Goal: Task Accomplishment & Management: Use online tool/utility

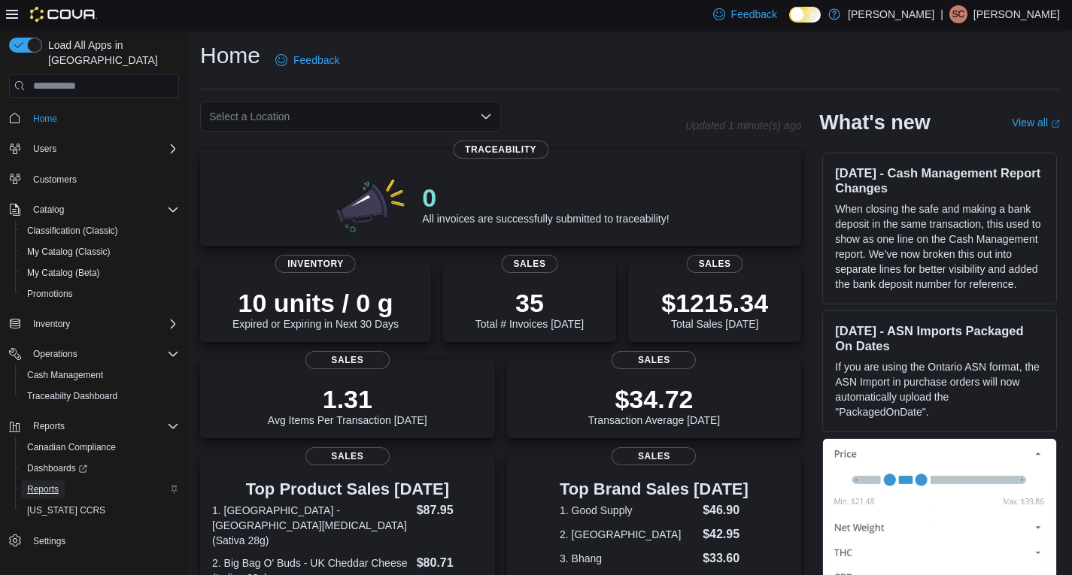
click at [35, 484] on span "Reports" at bounding box center [43, 490] width 32 height 12
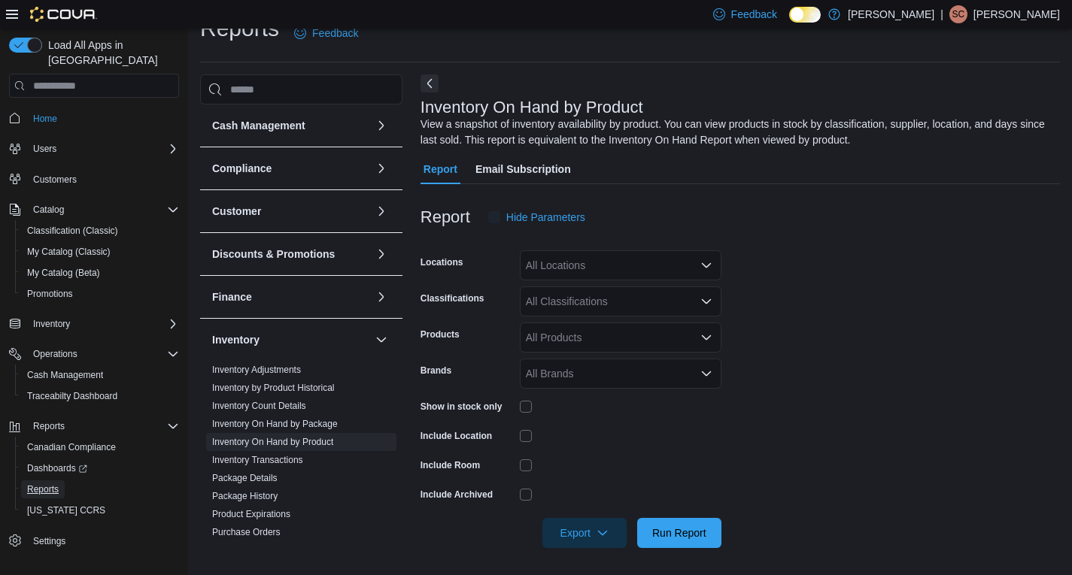
scroll to position [30, 0]
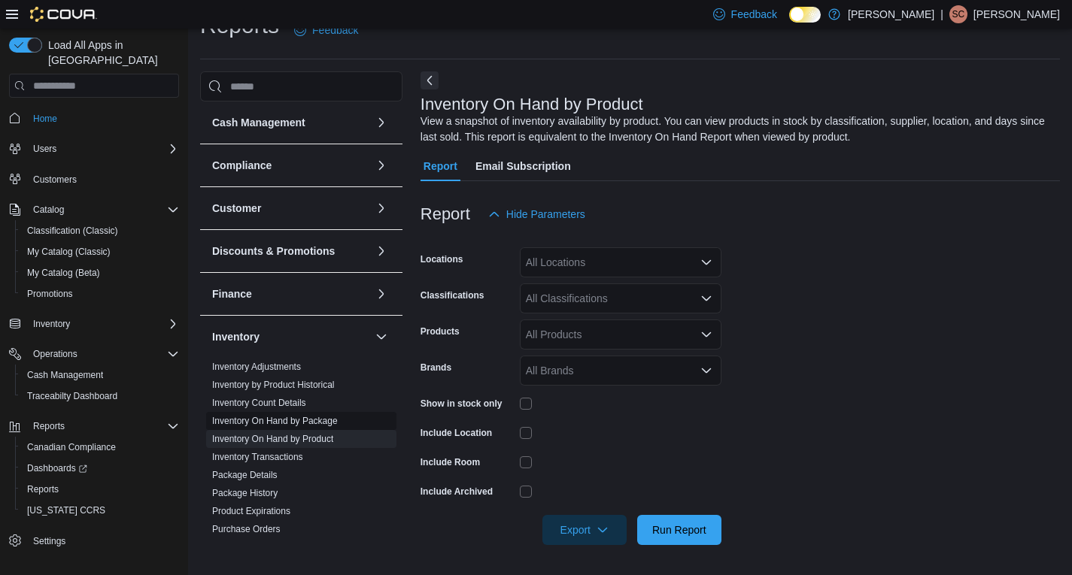
click at [315, 423] on link "Inventory On Hand by Package" at bounding box center [275, 421] width 126 height 11
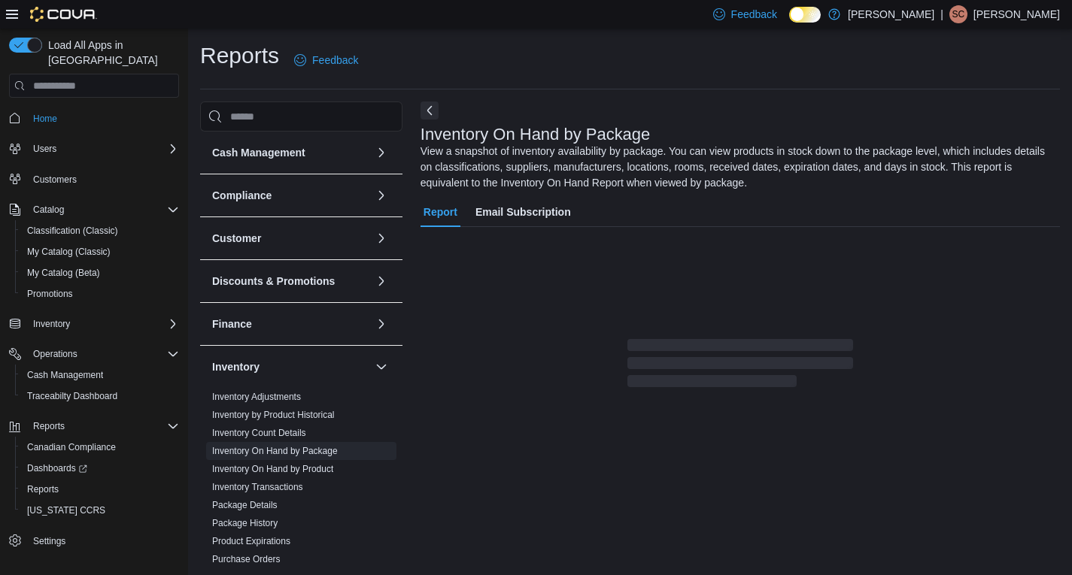
scroll to position [23, 0]
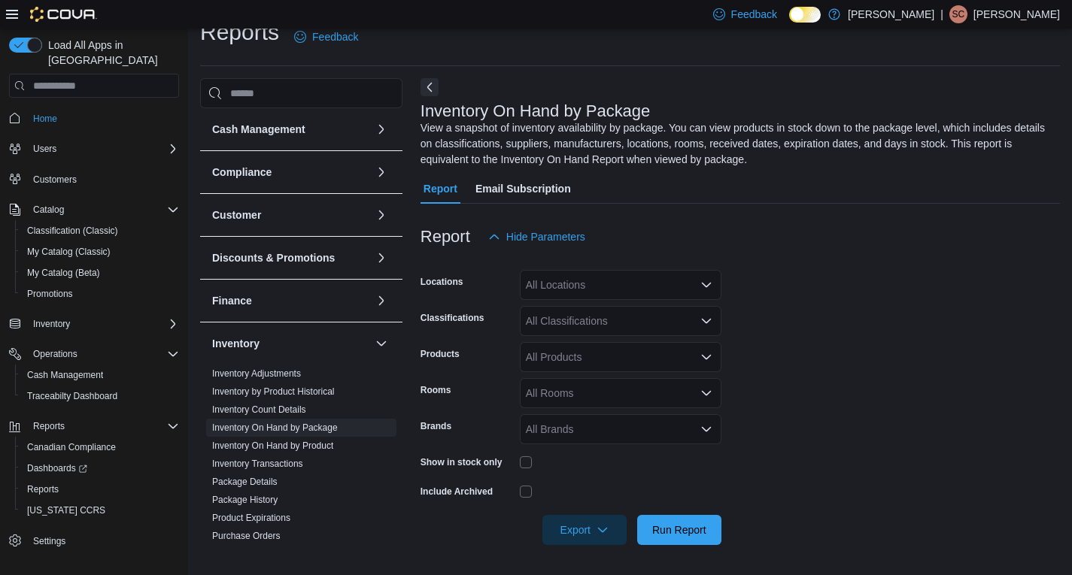
click at [565, 326] on div "All Classifications" at bounding box center [621, 321] width 202 height 30
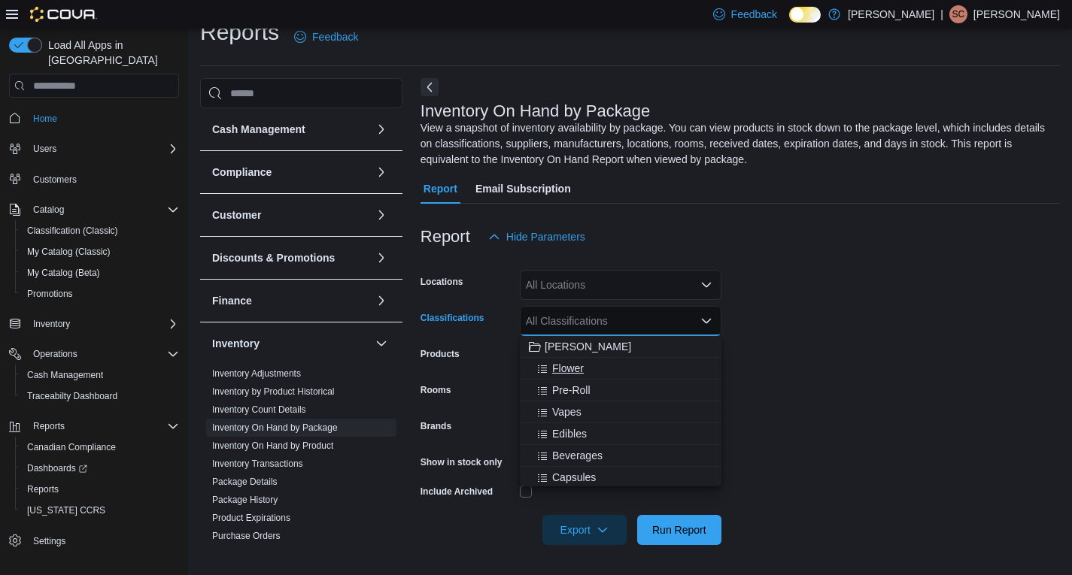
click at [570, 364] on span "Flower" at bounding box center [568, 368] width 32 height 15
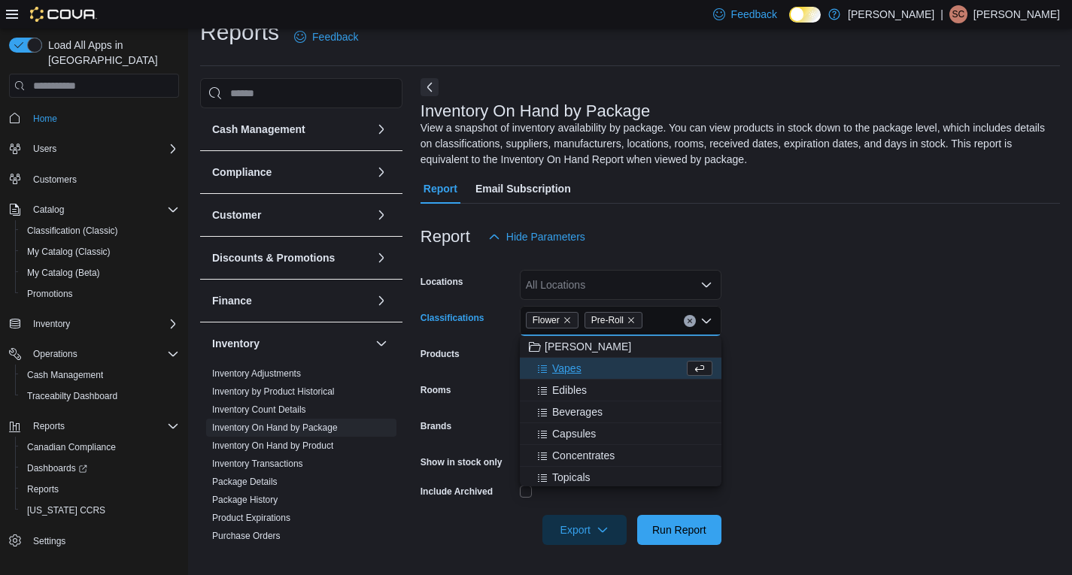
click at [788, 343] on form "Locations All Locations Classifications Flower Pre-Roll Combo box. Selected. Fl…" at bounding box center [739, 398] width 639 height 293
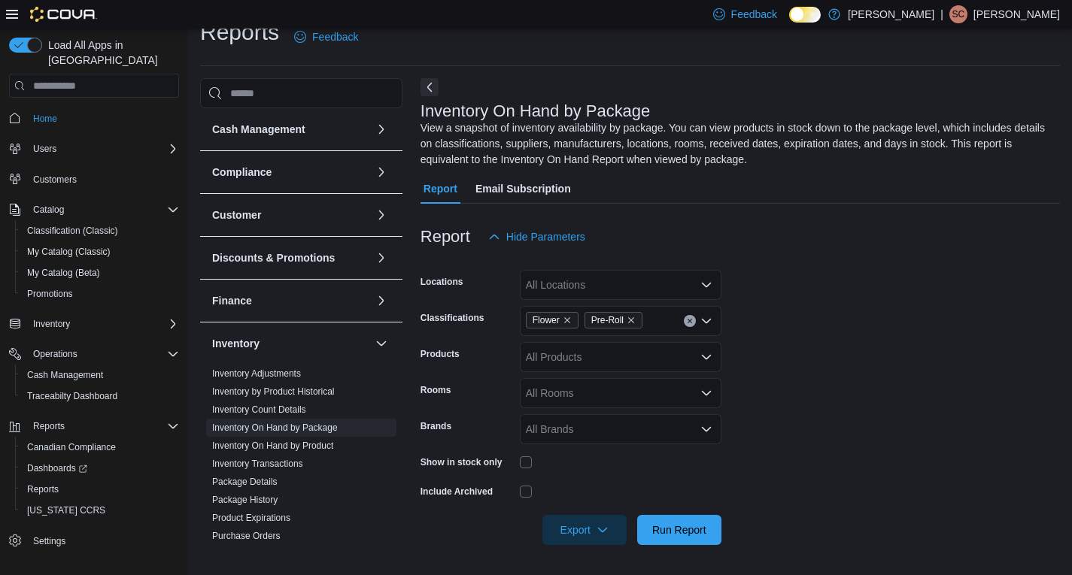
click at [810, 395] on form "Locations All Locations Classifications Flower Pre-Roll Products All Products R…" at bounding box center [739, 398] width 639 height 293
click at [668, 528] on span "Run Report" at bounding box center [679, 529] width 54 height 15
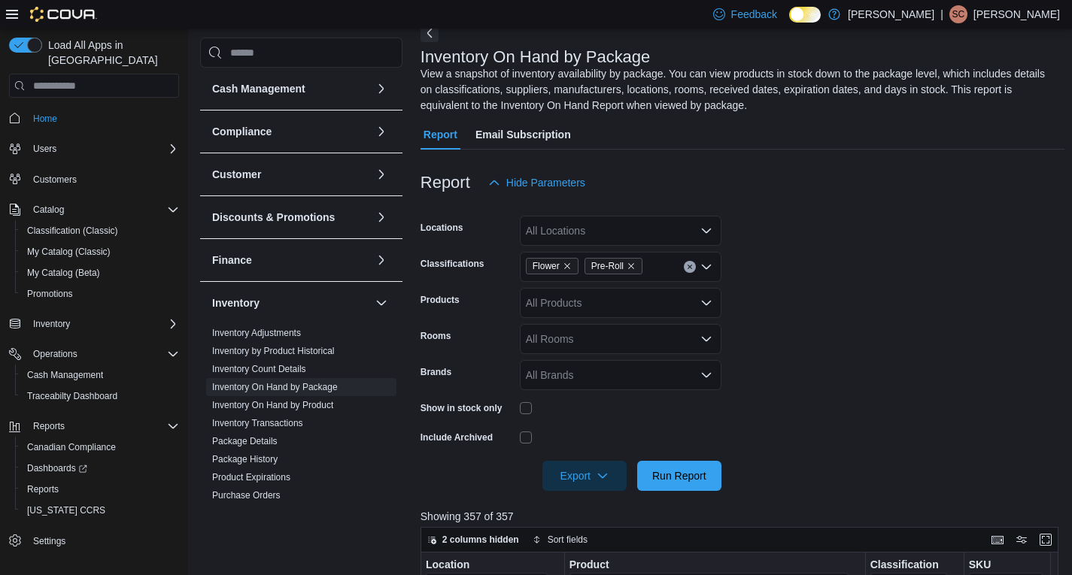
scroll to position [249, 0]
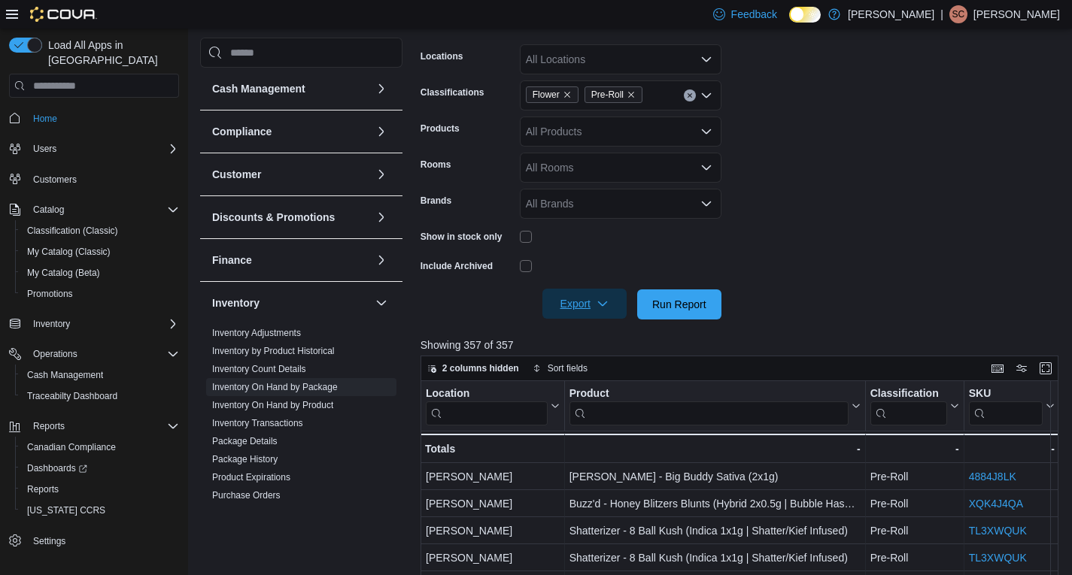
click at [584, 303] on span "Export" at bounding box center [584, 304] width 66 height 30
click at [585, 338] on span "Export to Excel" at bounding box center [587, 335] width 68 height 12
click at [842, 263] on form "Locations All Locations Classifications Flower Pre-Roll Products All Products R…" at bounding box center [742, 172] width 644 height 293
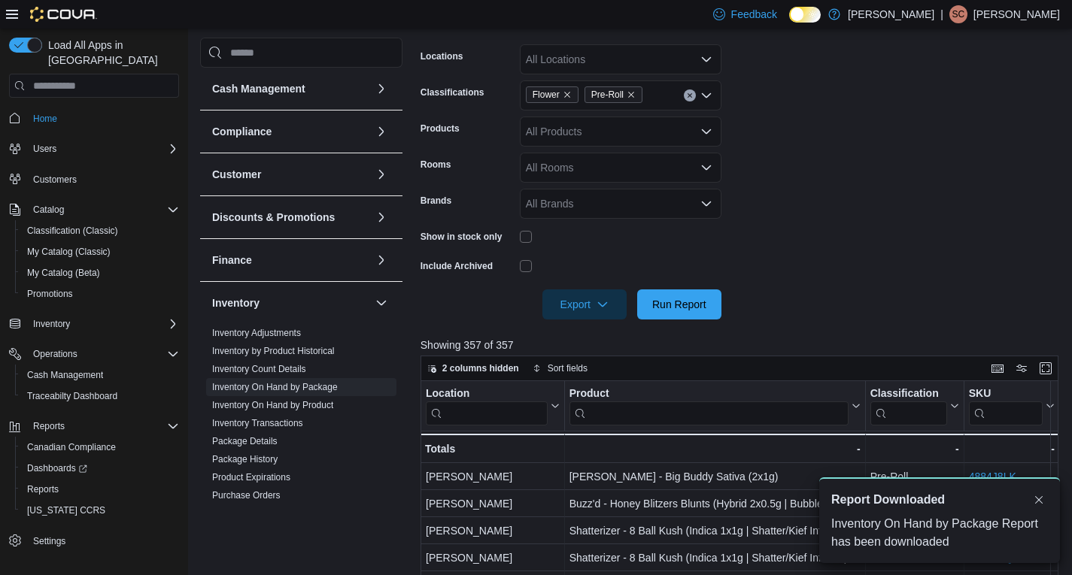
scroll to position [0, 0]
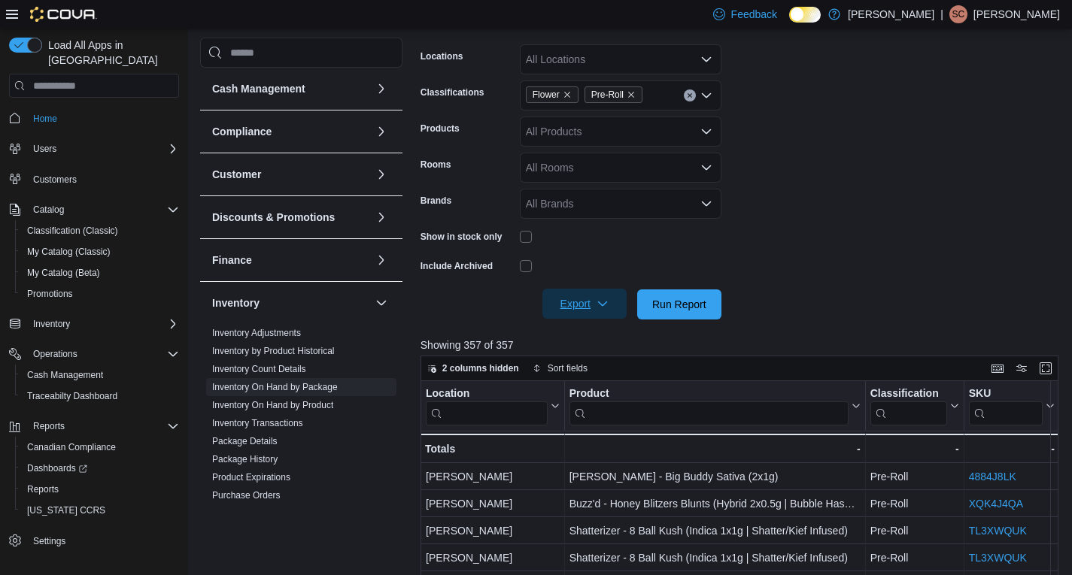
click at [607, 303] on span "Export" at bounding box center [584, 304] width 66 height 30
click at [599, 329] on span "Export to Excel" at bounding box center [587, 335] width 68 height 12
